Goal: Transaction & Acquisition: Purchase product/service

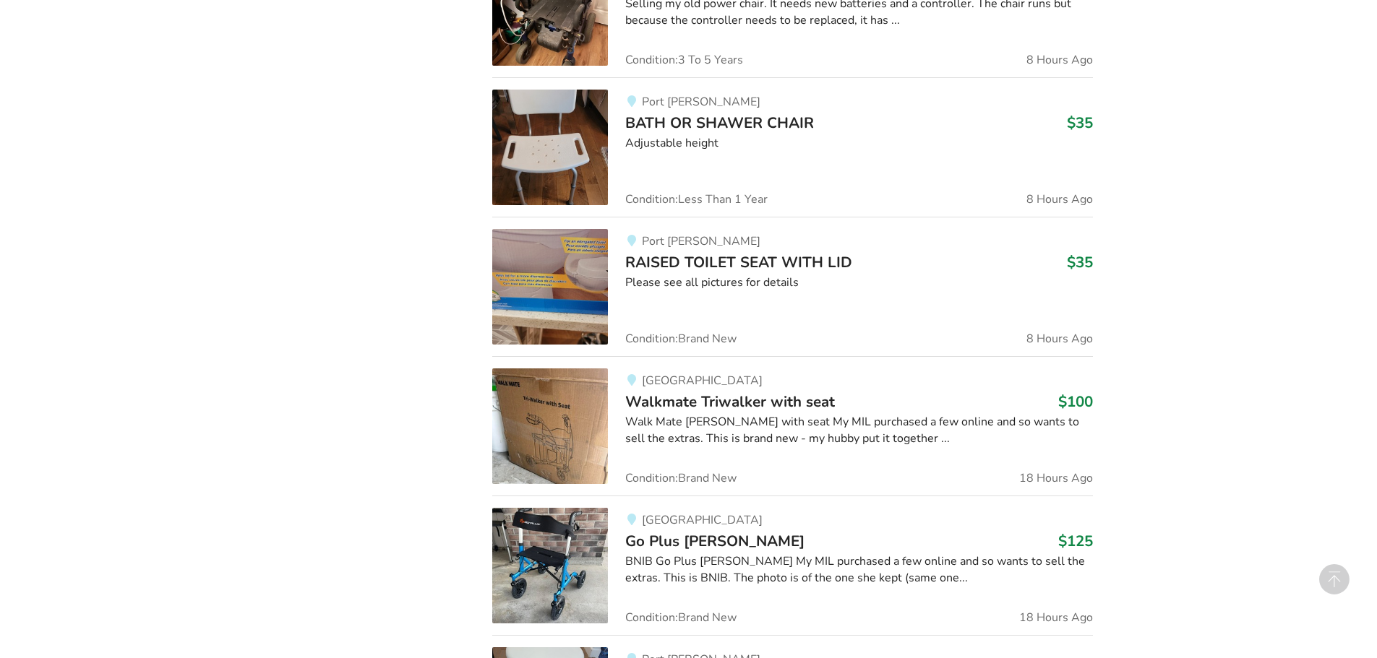
scroll to position [1016, 0]
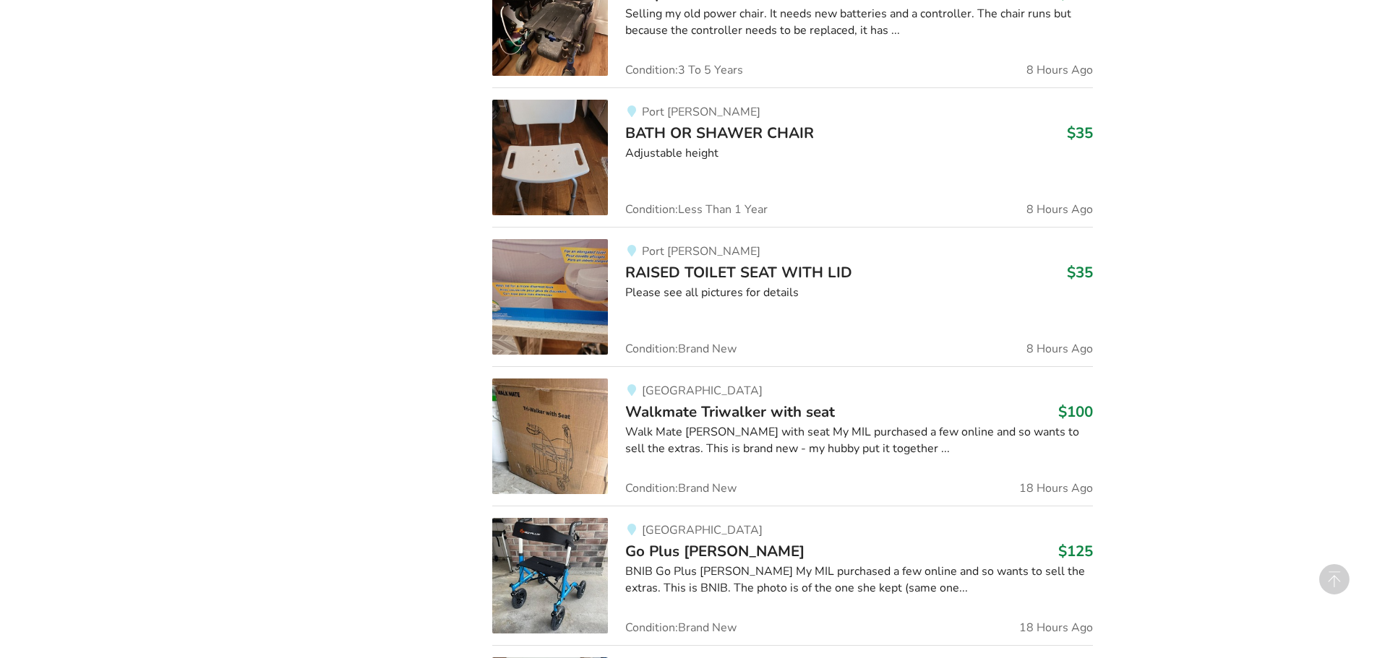
click at [571, 130] on img at bounding box center [550, 158] width 116 height 116
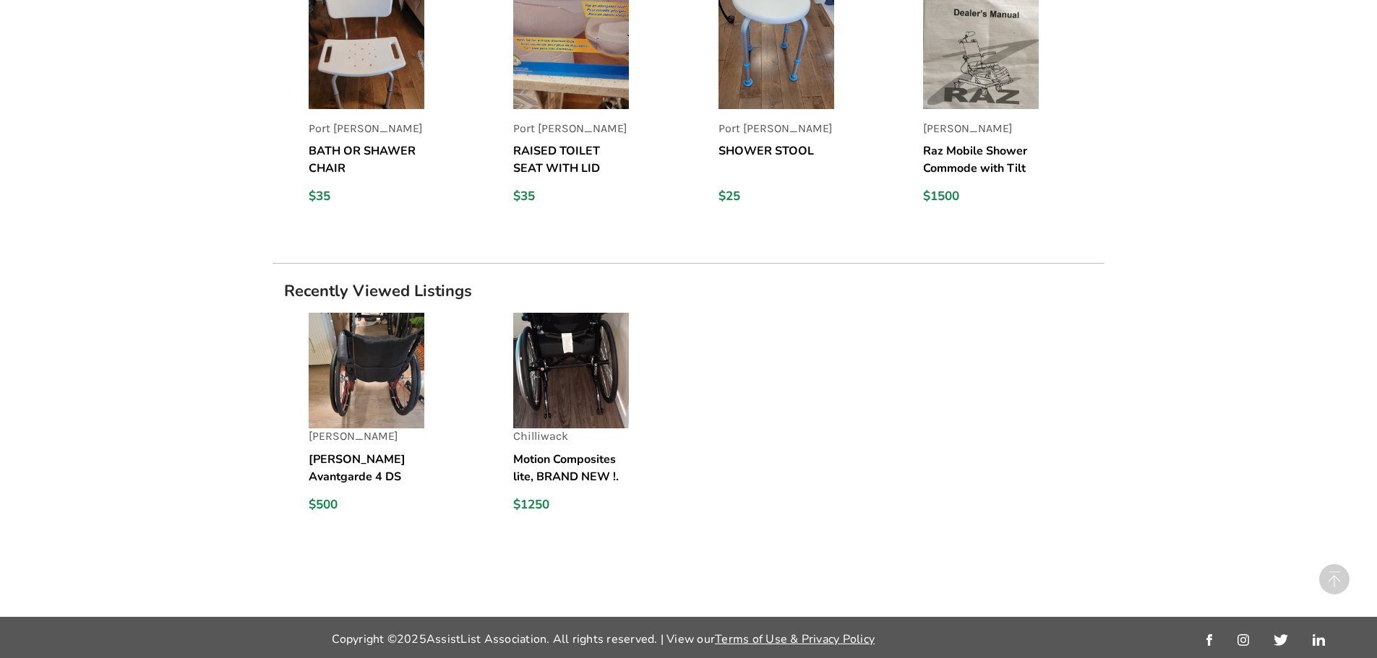
scroll to position [1150, 0]
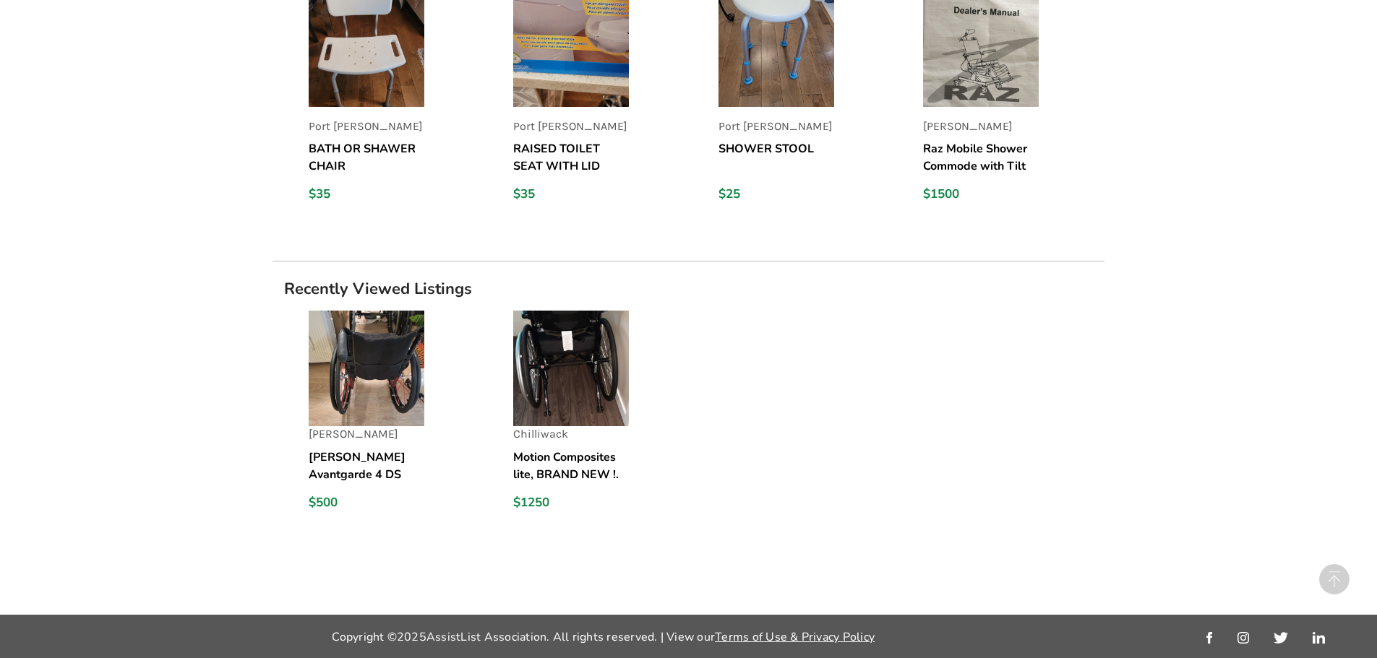
click at [332, 384] on img at bounding box center [367, 369] width 116 height 116
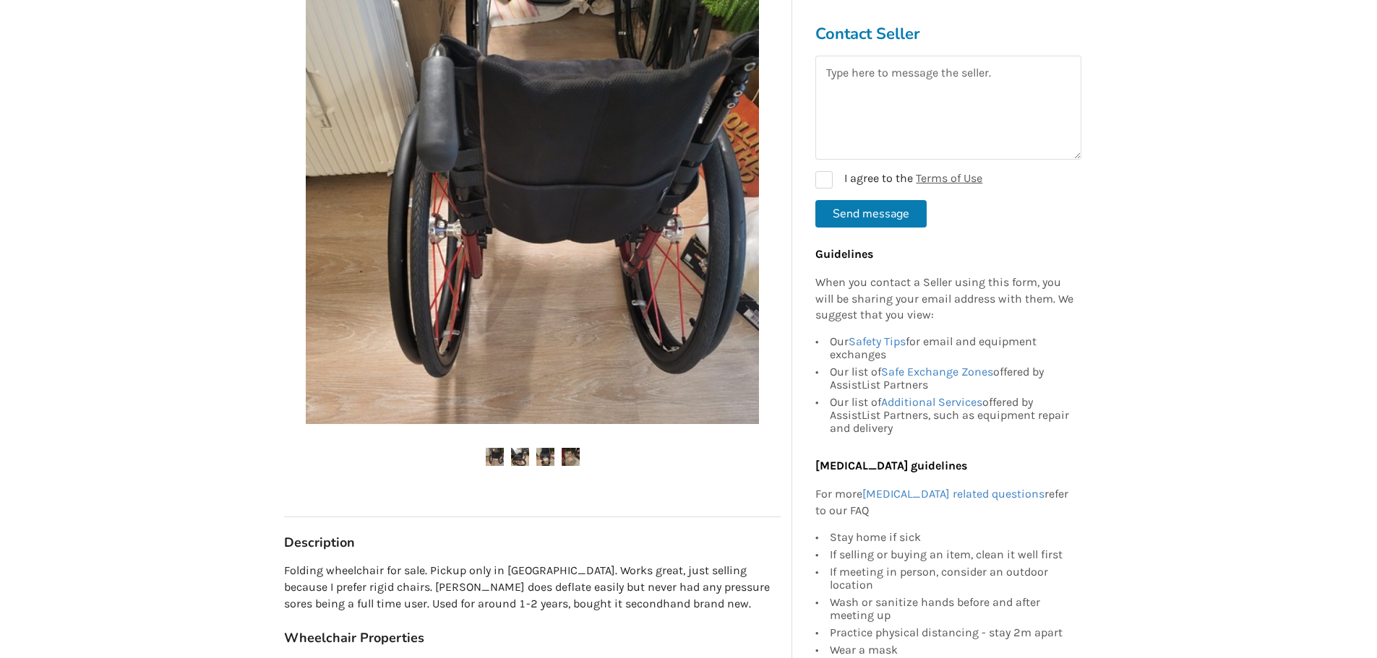
scroll to position [361, 0]
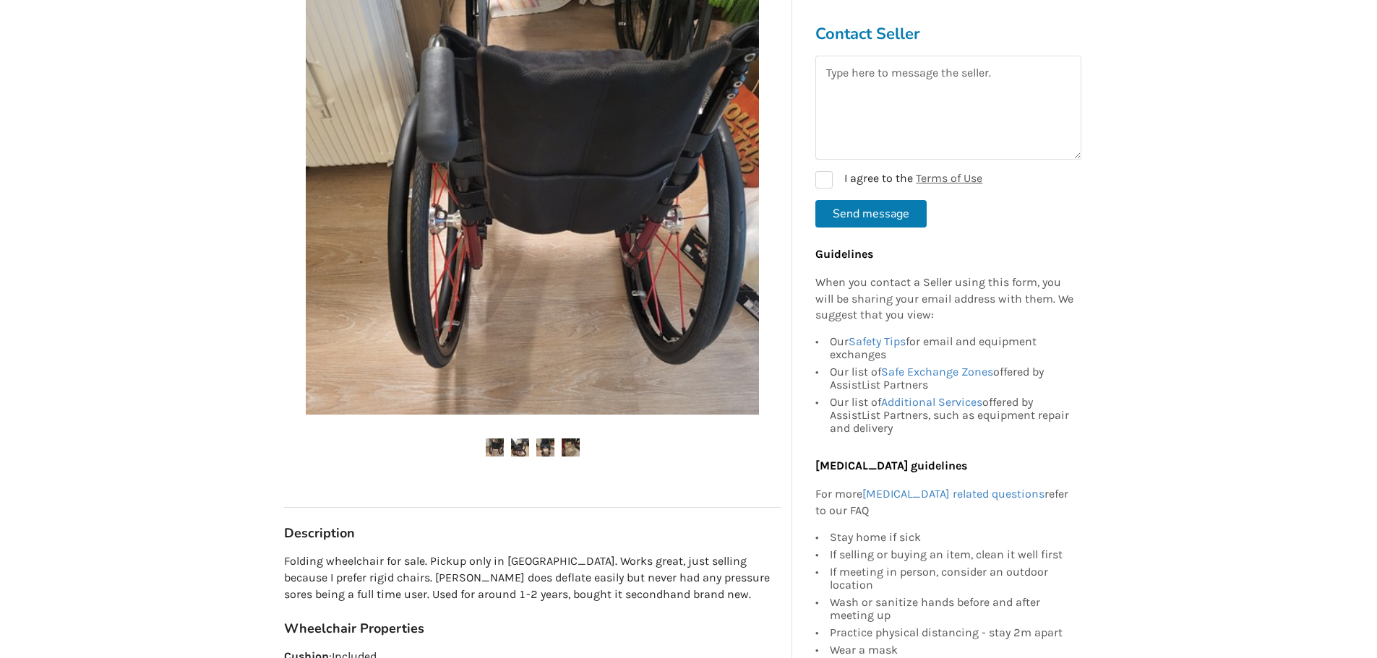
click at [516, 439] on img at bounding box center [520, 448] width 18 height 18
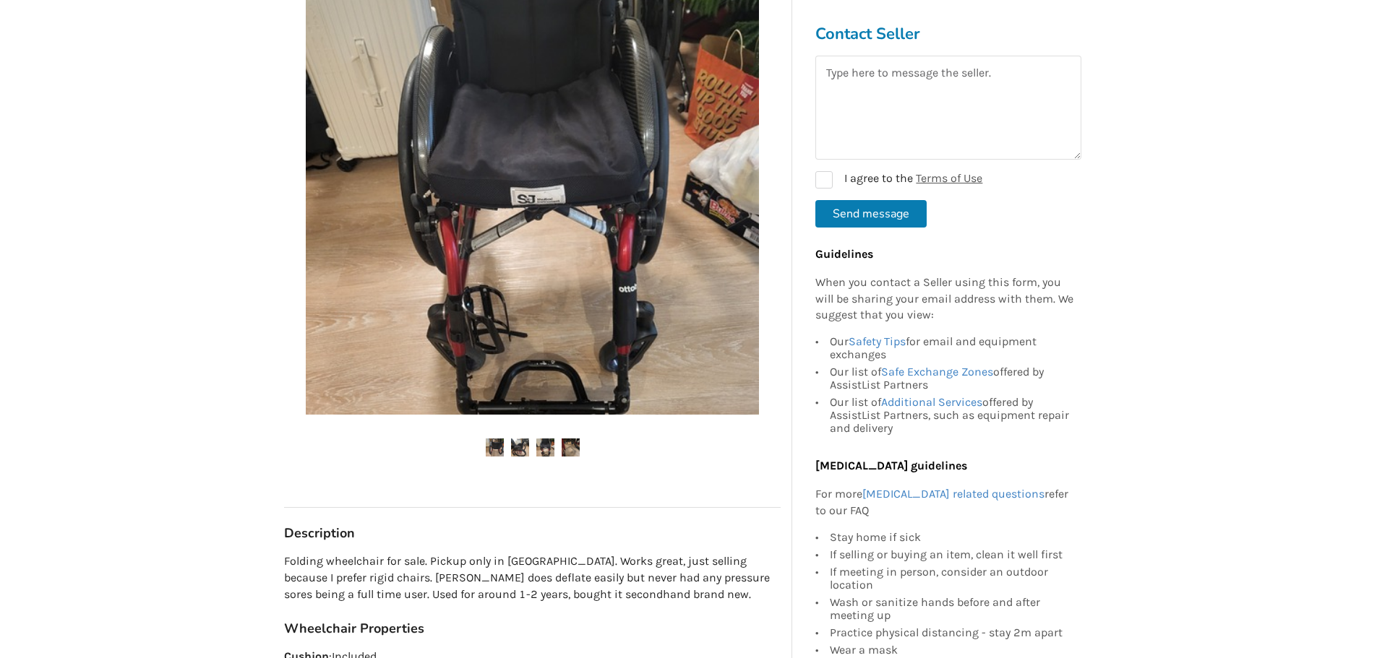
click at [543, 439] on img at bounding box center [545, 448] width 18 height 18
click at [562, 439] on img at bounding box center [570, 448] width 18 height 18
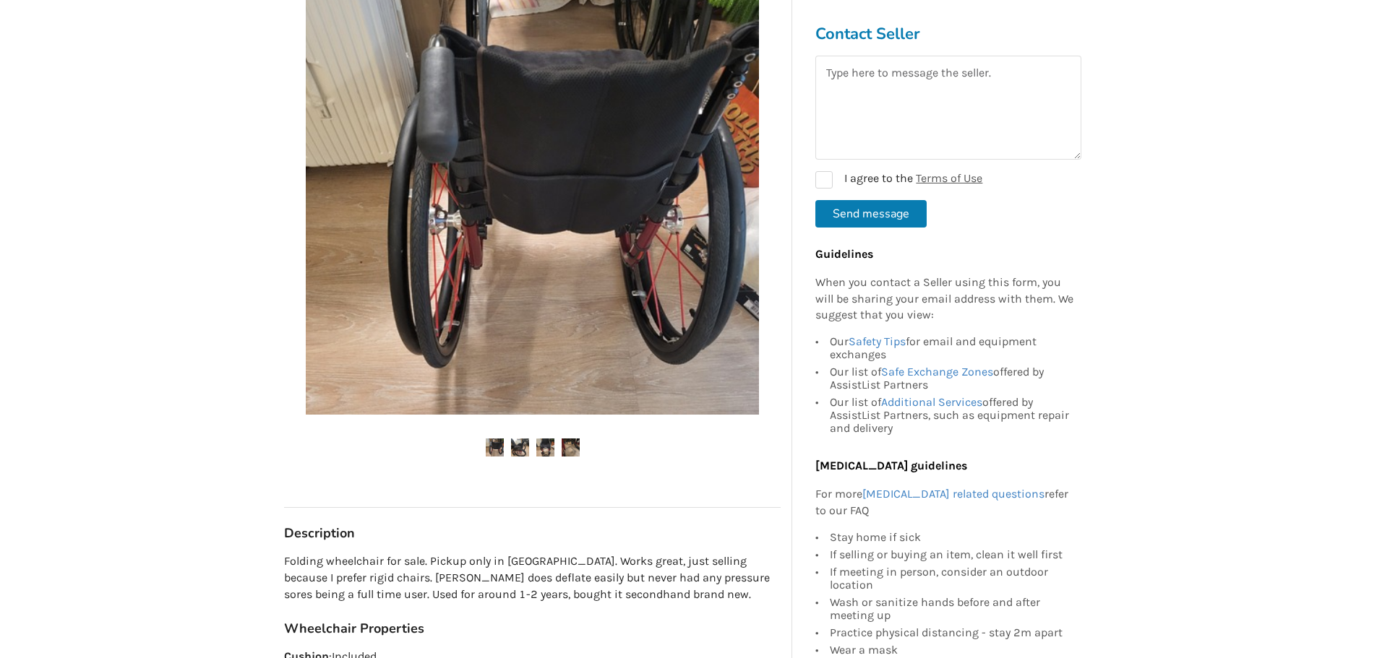
click at [525, 439] on img at bounding box center [520, 448] width 18 height 18
click at [507, 439] on ul at bounding box center [532, 449] width 496 height 20
click at [499, 439] on img at bounding box center [495, 448] width 18 height 18
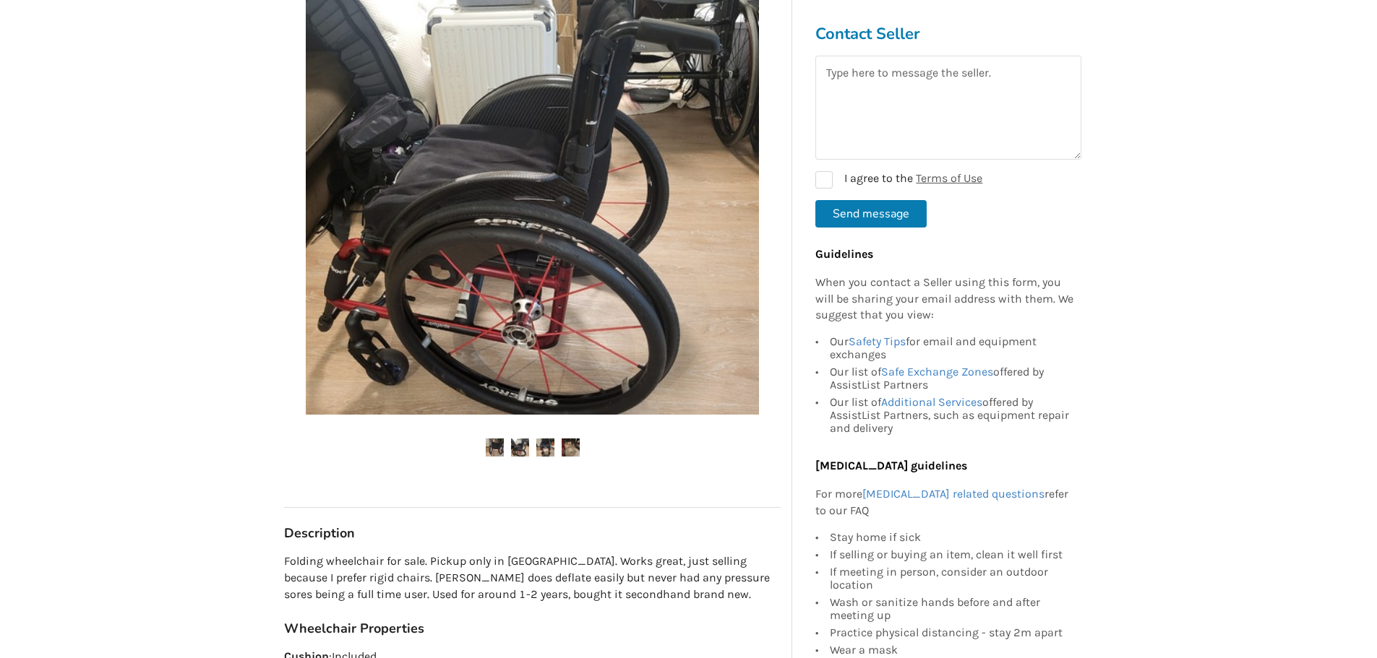
click at [501, 331] on img at bounding box center [532, 188] width 453 height 453
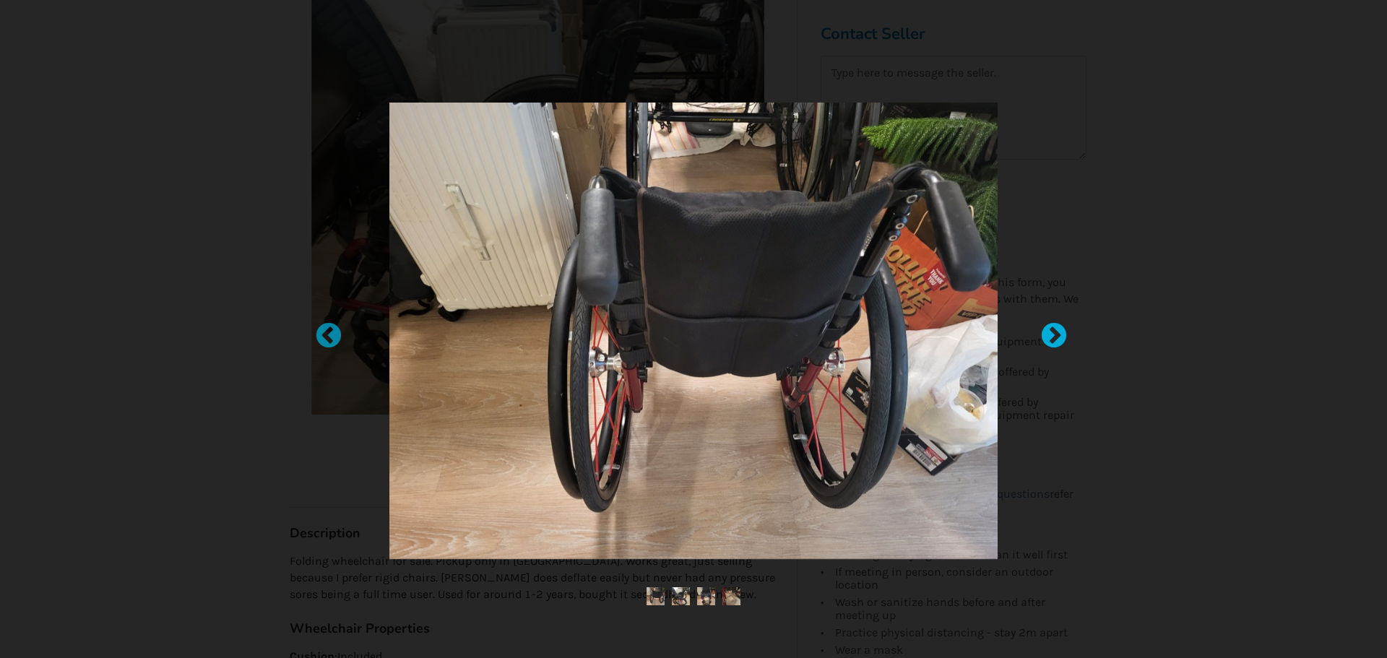
click at [1054, 337] on div at bounding box center [1047, 329] width 14 height 14
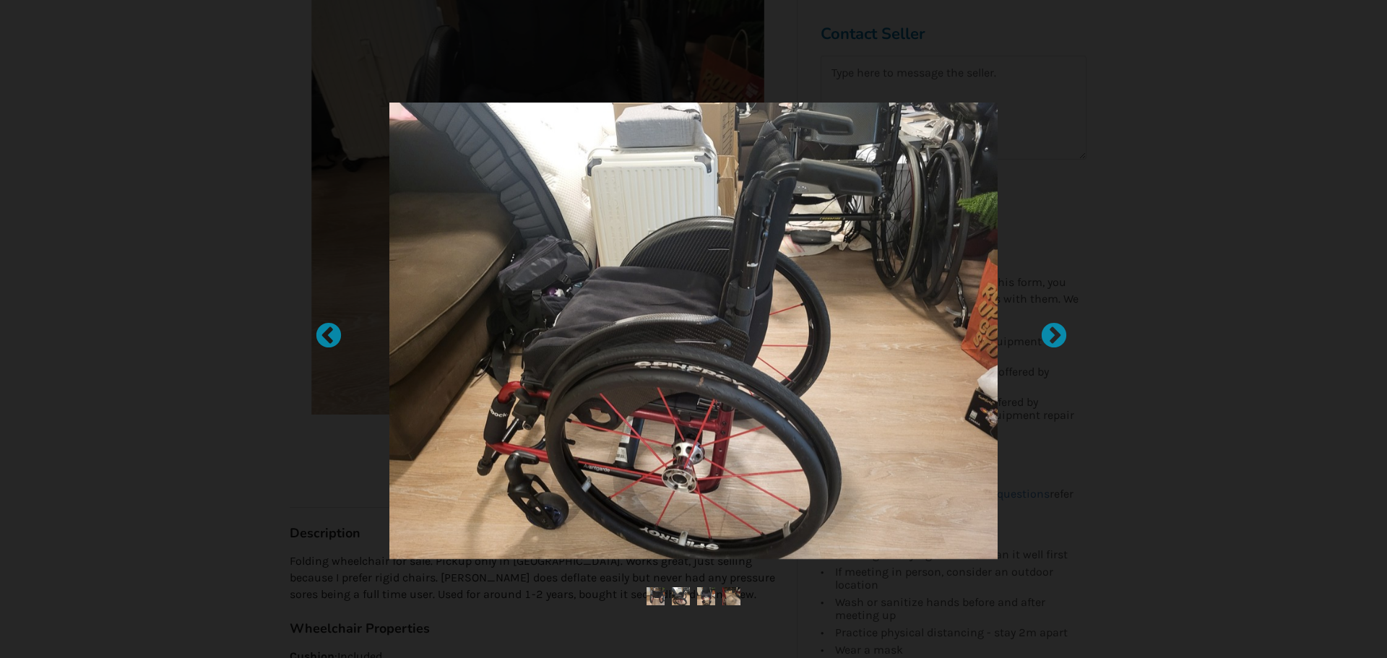
click at [184, 195] on div at bounding box center [693, 329] width 1387 height 658
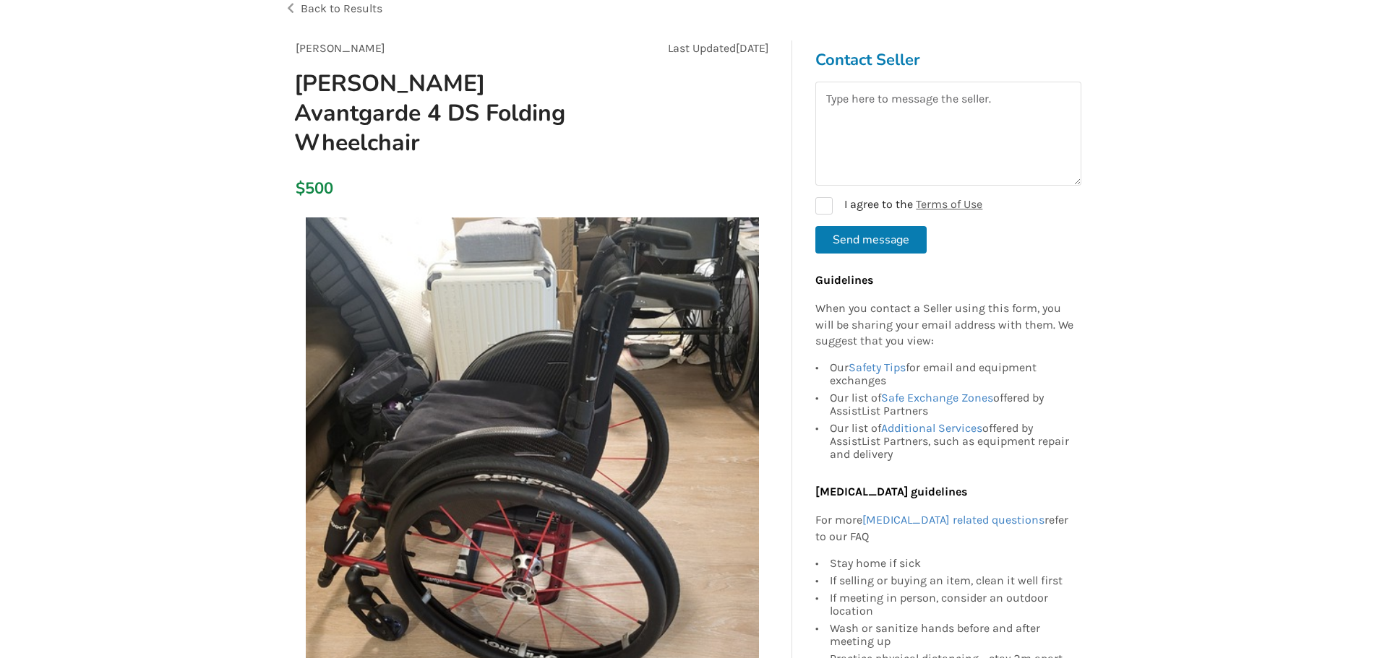
scroll to position [0, 0]
